Goal: Task Accomplishment & Management: Understand process/instructions

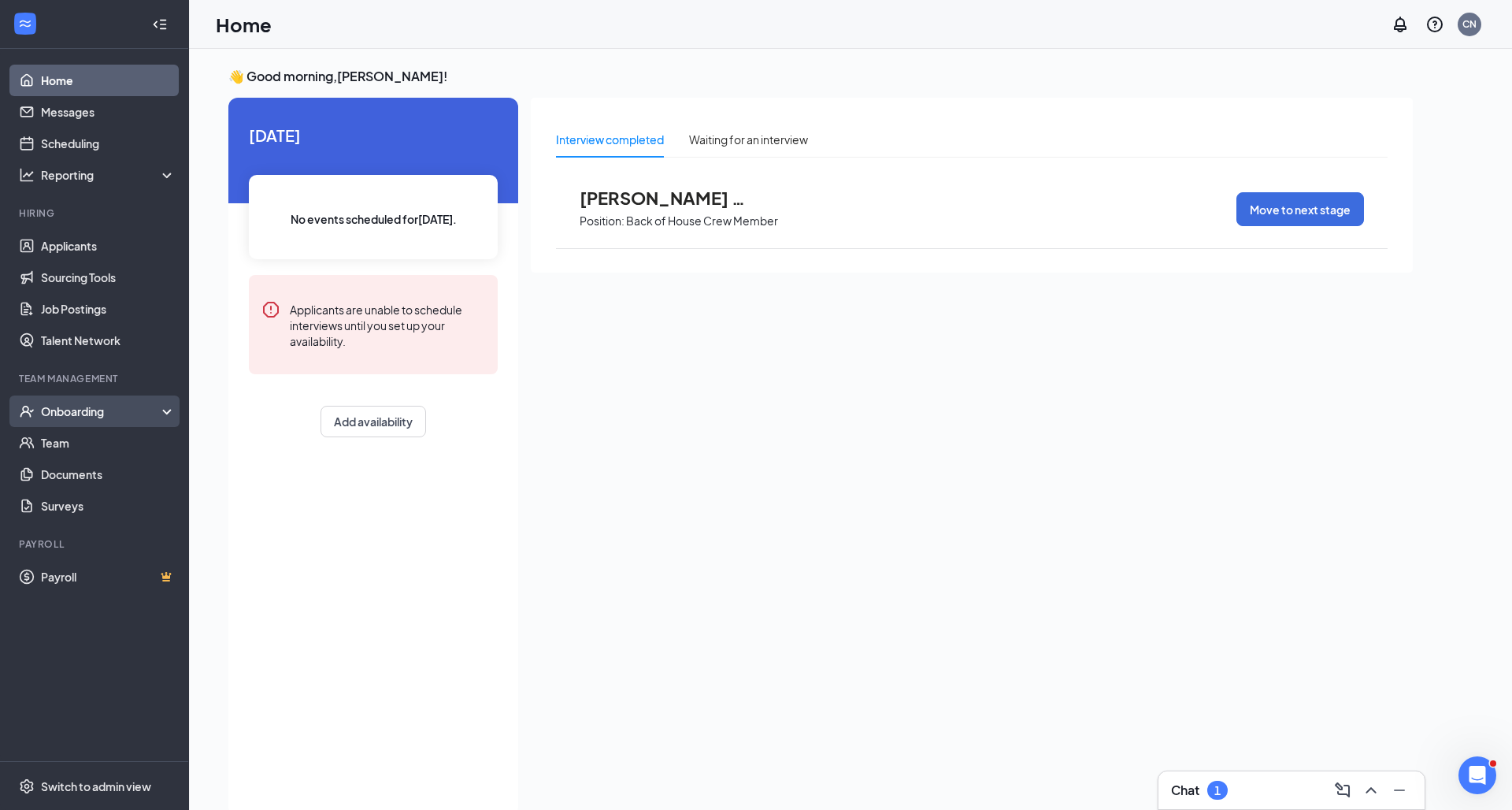
click at [76, 410] on div "Onboarding" at bounding box center [101, 411] width 122 height 16
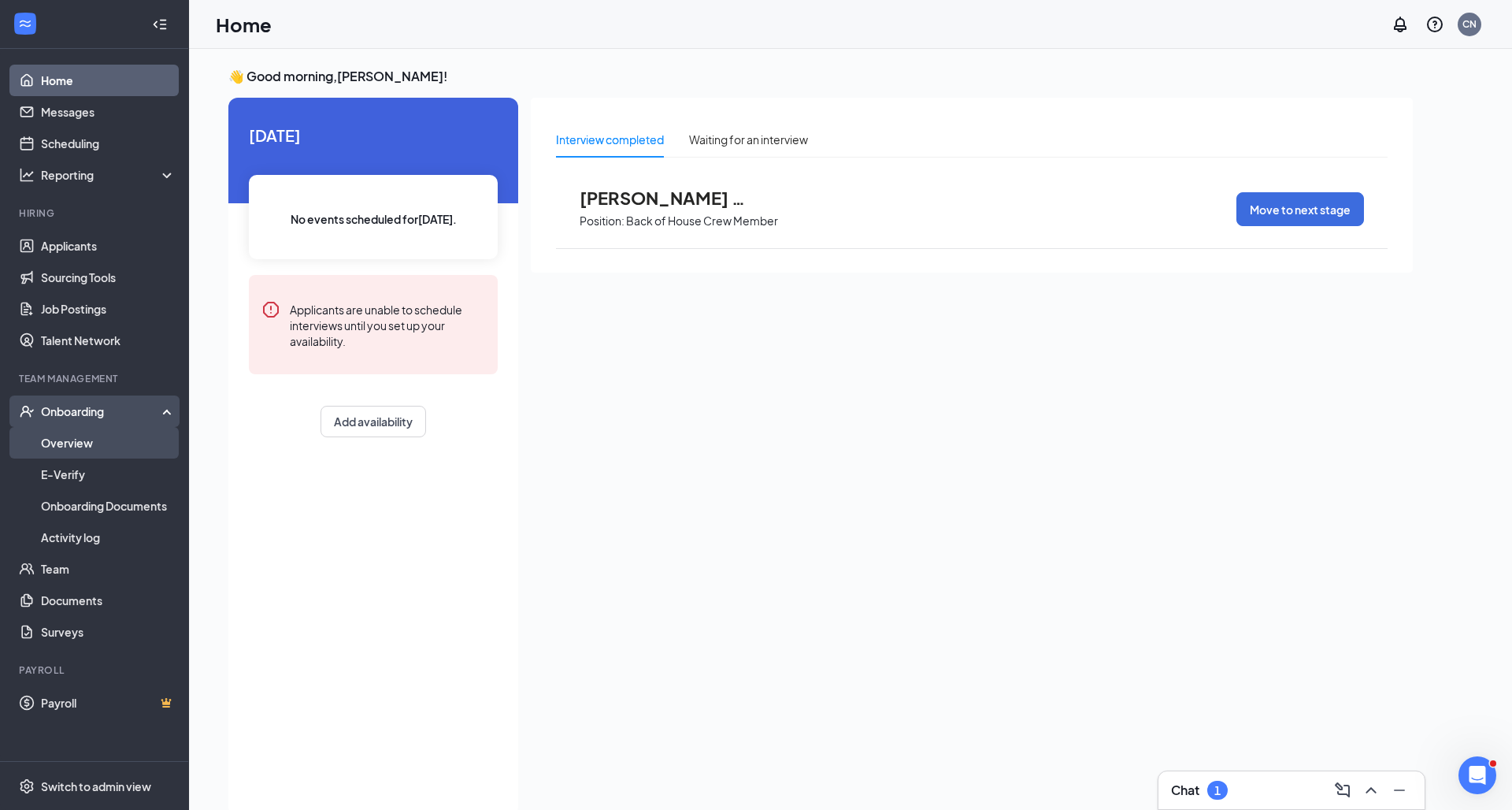
click at [76, 437] on link "Overview" at bounding box center [108, 442] width 135 height 31
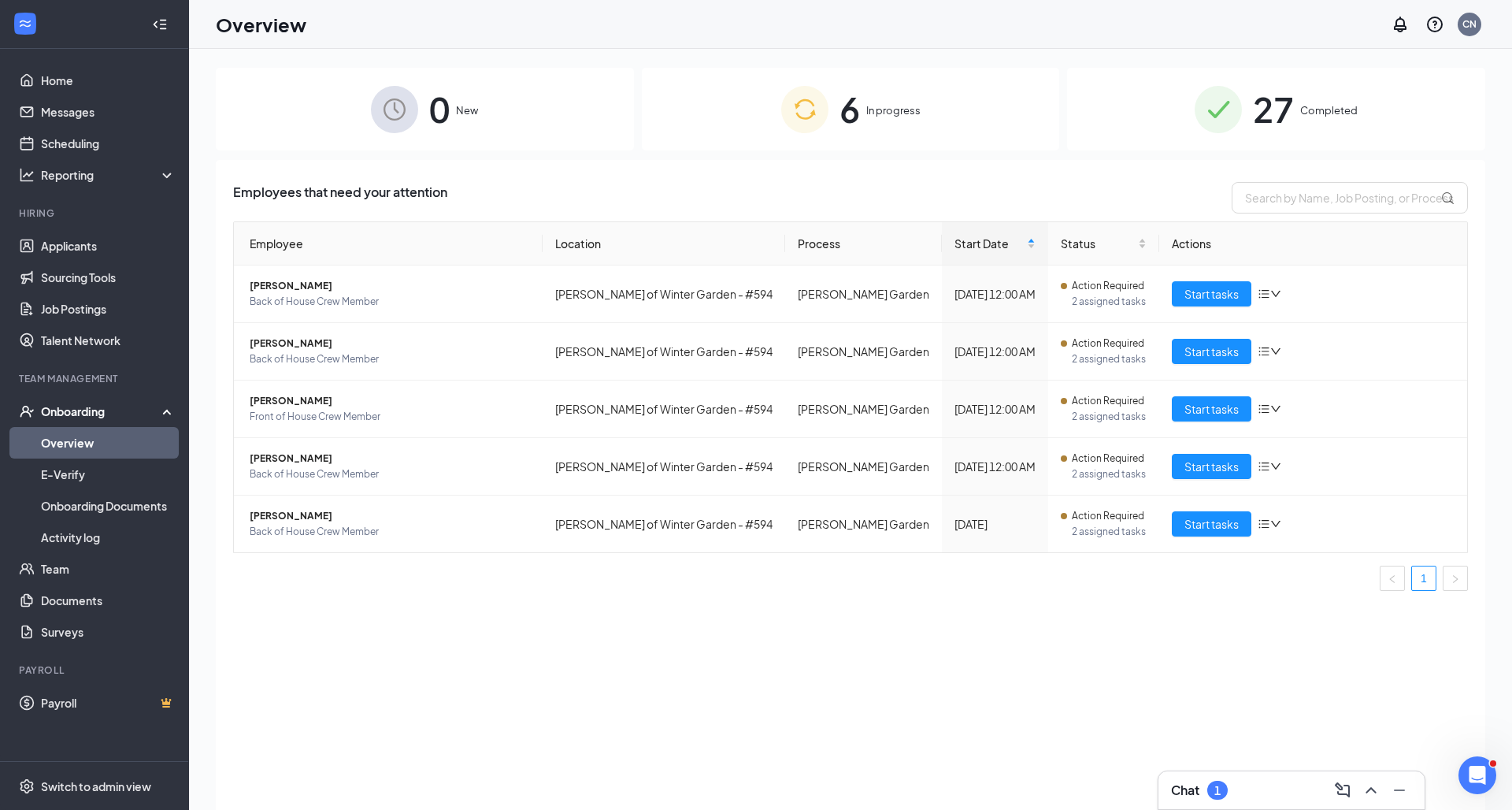
click at [953, 106] on div "6 In progress" at bounding box center [851, 110] width 418 height 83
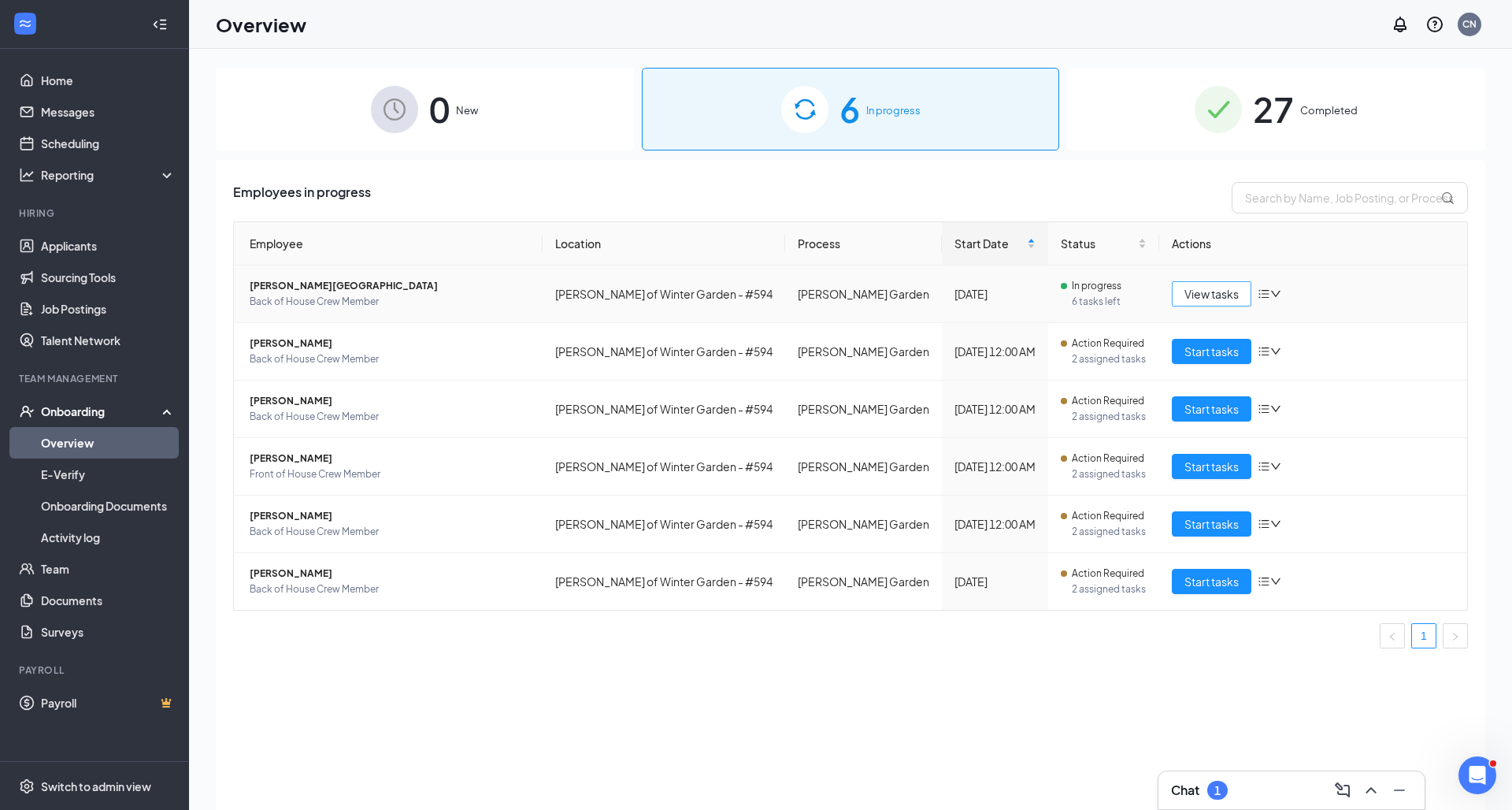
click at [1233, 292] on span "View tasks" at bounding box center [1211, 293] width 54 height 18
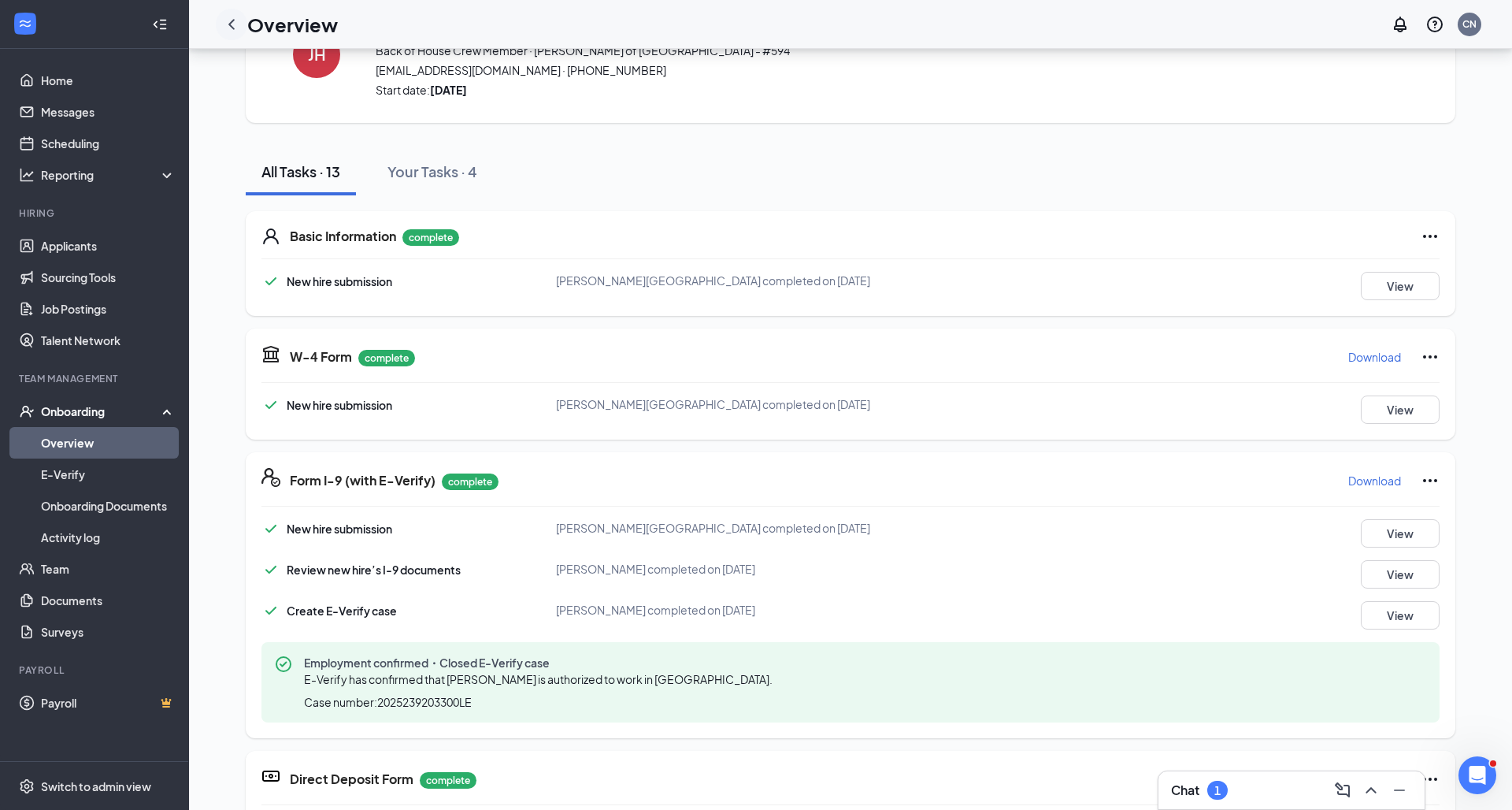
click at [229, 24] on icon "ChevronLeft" at bounding box center [231, 24] width 6 height 10
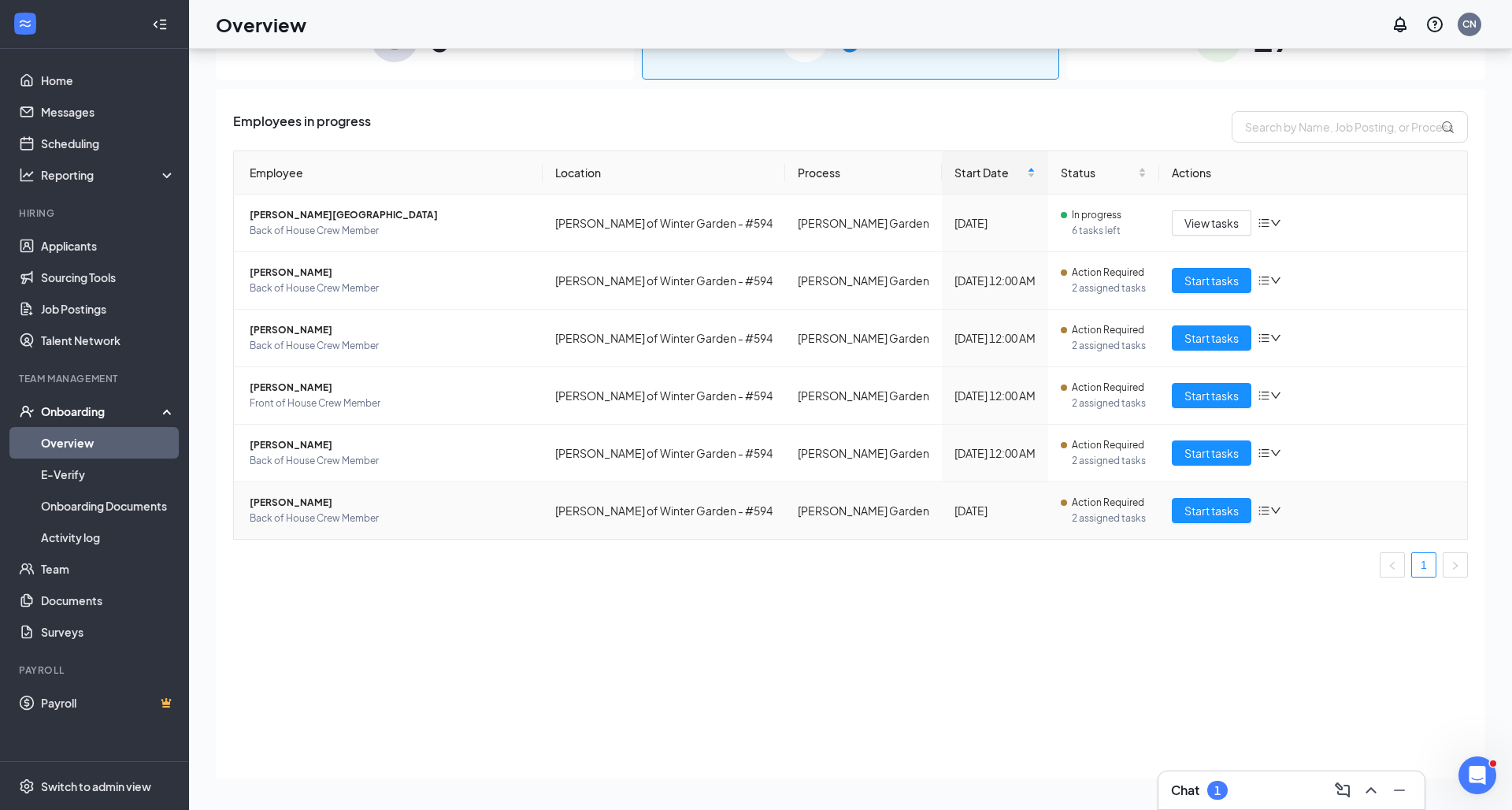
scroll to position [71, 0]
click at [1206, 283] on span "Start tasks" at bounding box center [1211, 280] width 54 height 18
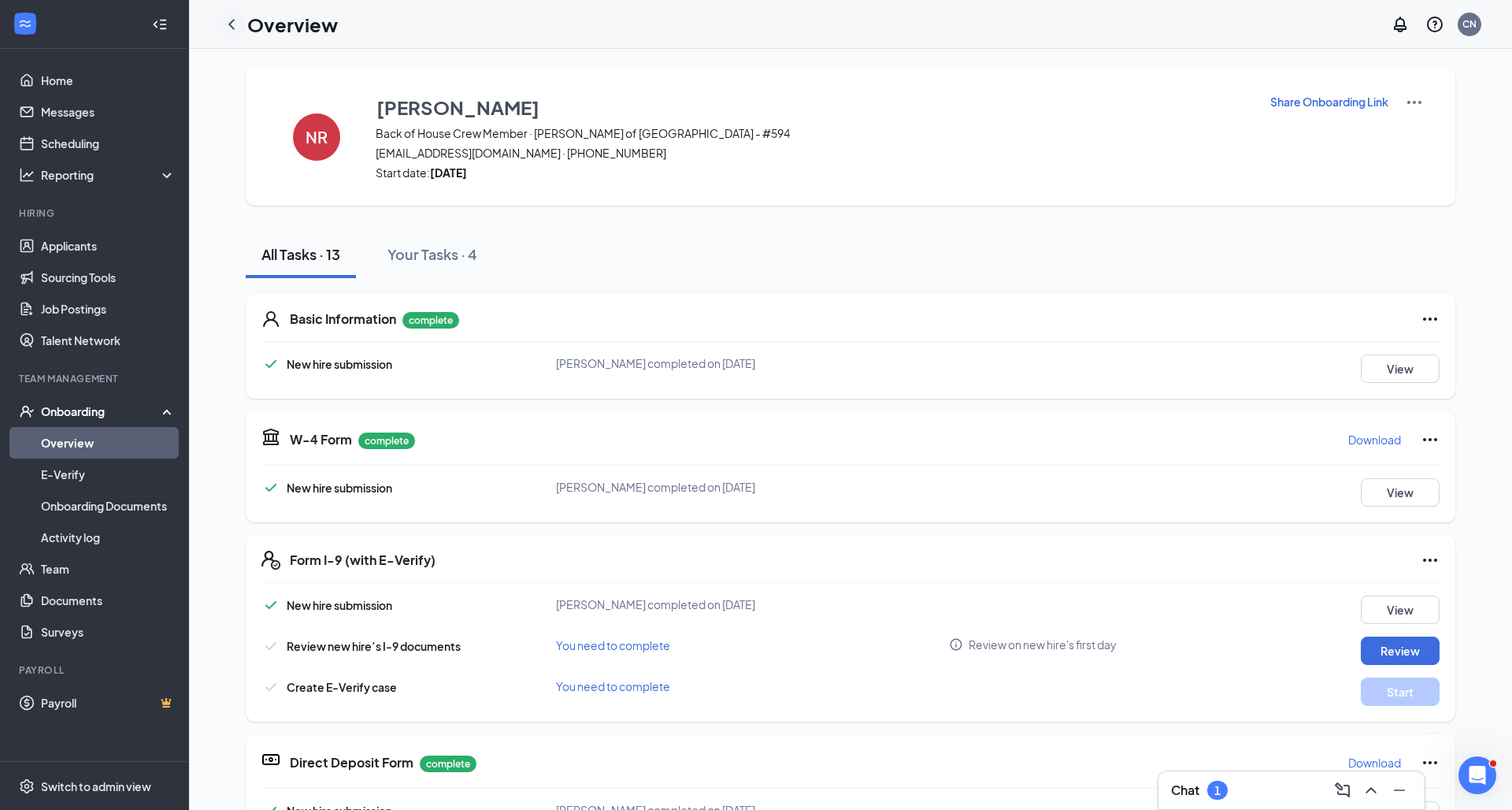
click at [230, 22] on icon "ChevronLeft" at bounding box center [231, 24] width 19 height 19
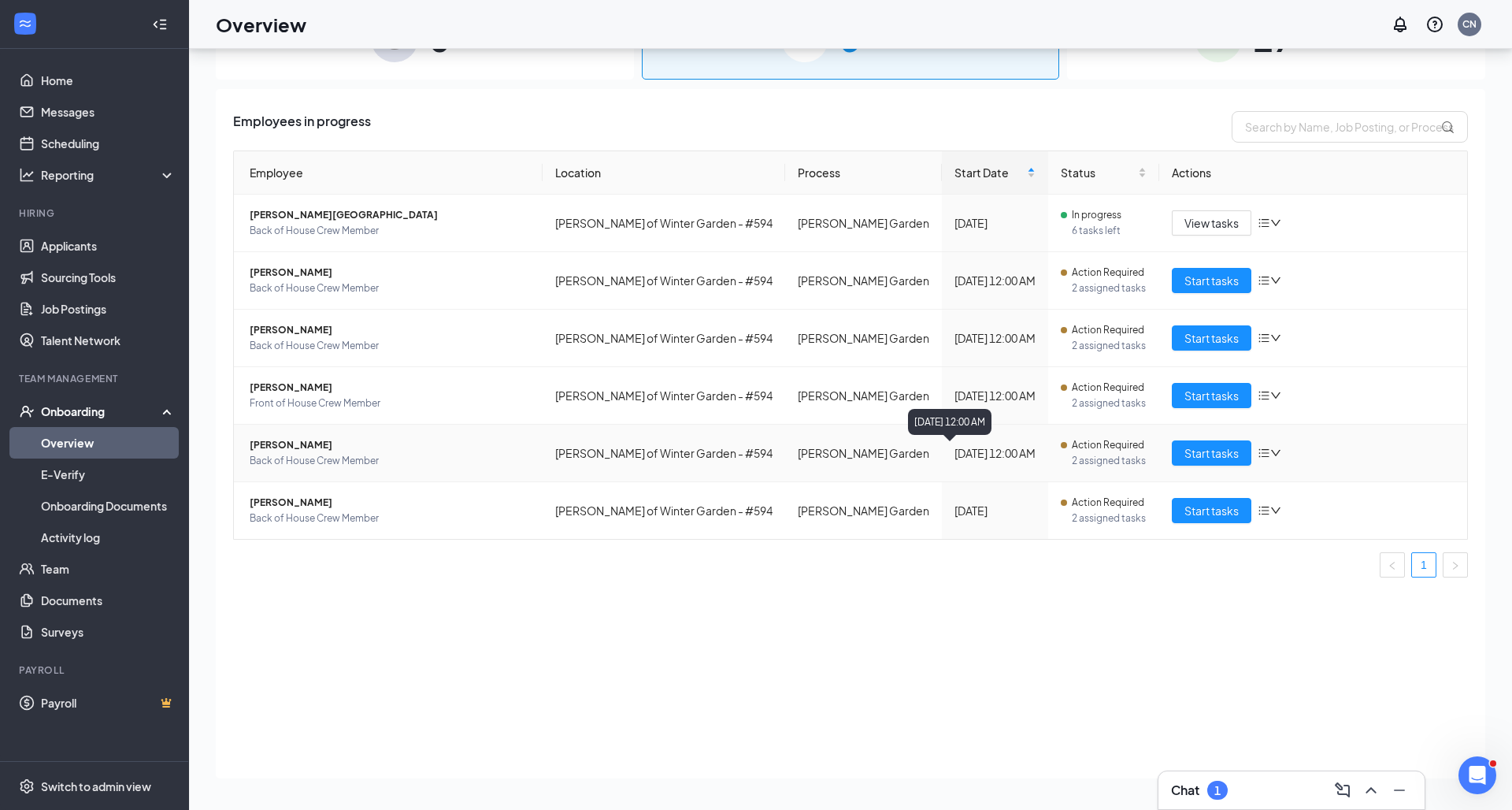
scroll to position [71, 0]
